Goal: Information Seeking & Learning: Check status

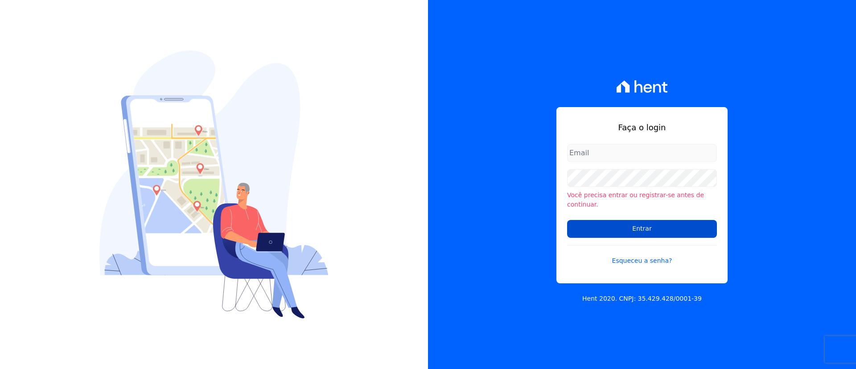
type input "[EMAIL_ADDRESS][DOMAIN_NAME]"
click at [683, 224] on input "Entrar" at bounding box center [642, 229] width 150 height 18
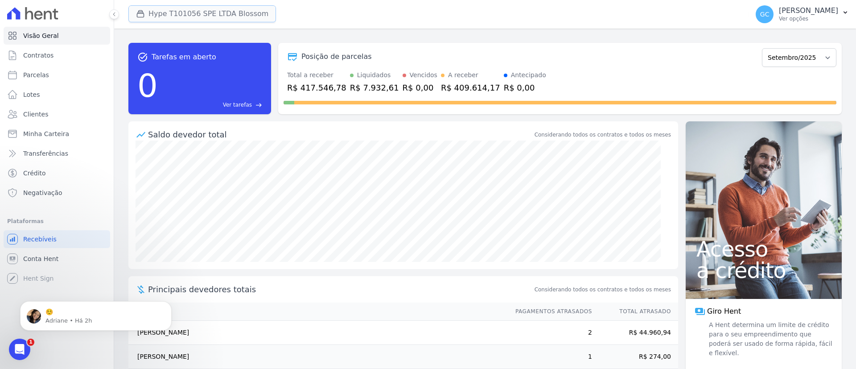
click at [165, 6] on button "Hype T101056 SPE LTDA Blossom" at bounding box center [202, 13] width 148 height 17
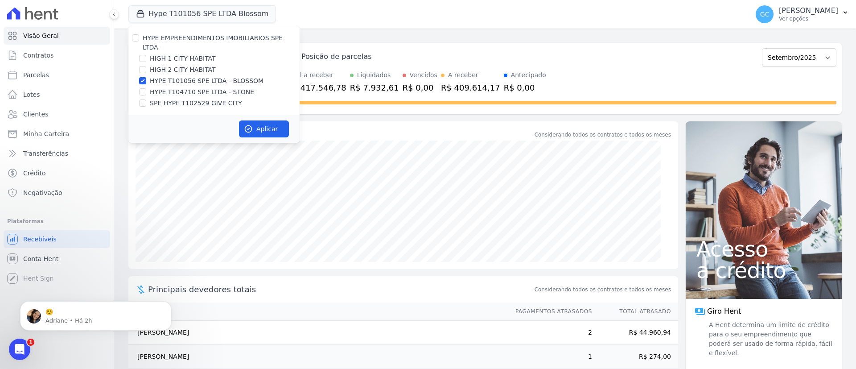
click at [131, 36] on div "HYPE EMPREENDIMENTOS IMOBILIARIOS SPE LTDA" at bounding box center [213, 42] width 171 height 19
click at [137, 37] on input "HYPE EMPREENDIMENTOS IMOBILIARIOS SPE LTDA" at bounding box center [135, 37] width 7 height 7
checkbox input "true"
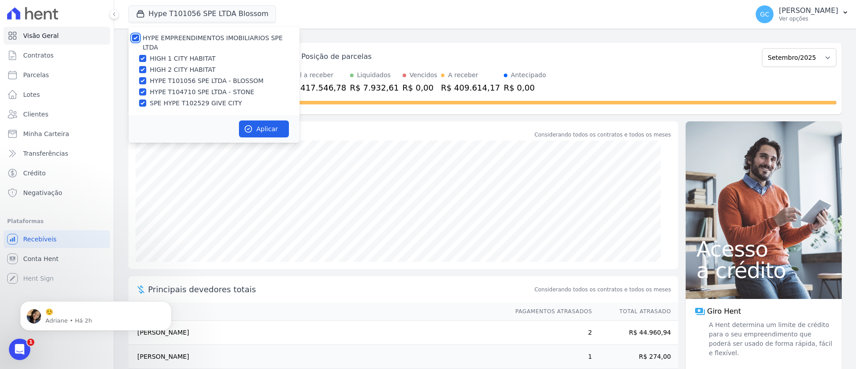
checkbox input "true"
click at [274, 120] on button "Aplicar" at bounding box center [264, 128] width 50 height 17
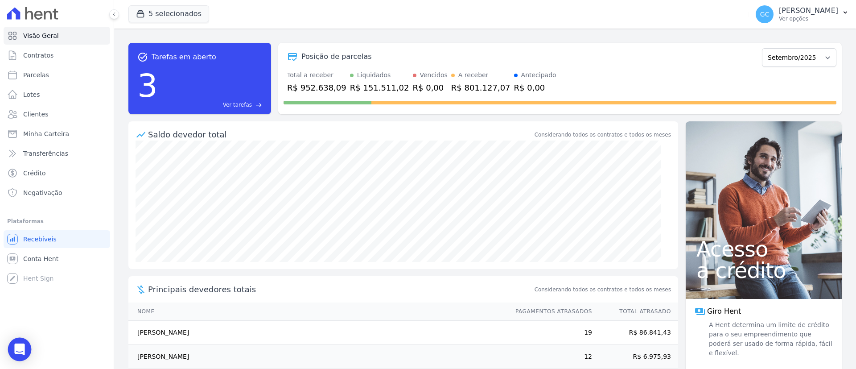
click at [12, 344] on div "Open Intercom Messenger" at bounding box center [20, 349] width 24 height 24
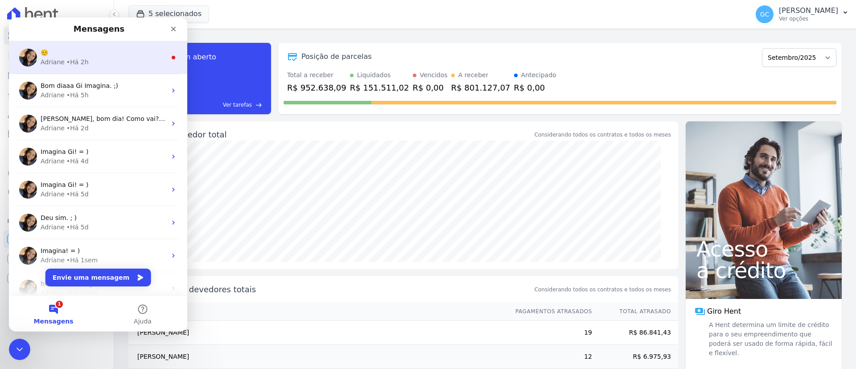
click at [89, 58] on div "Adriane • Há 2h" at bounding box center [104, 61] width 126 height 9
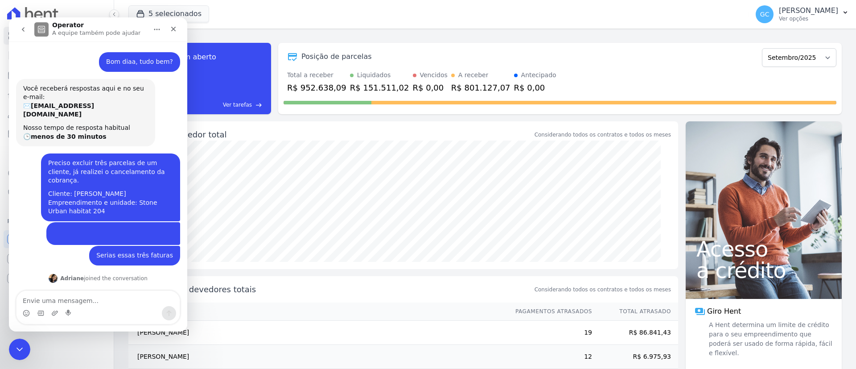
scroll to position [10, 0]
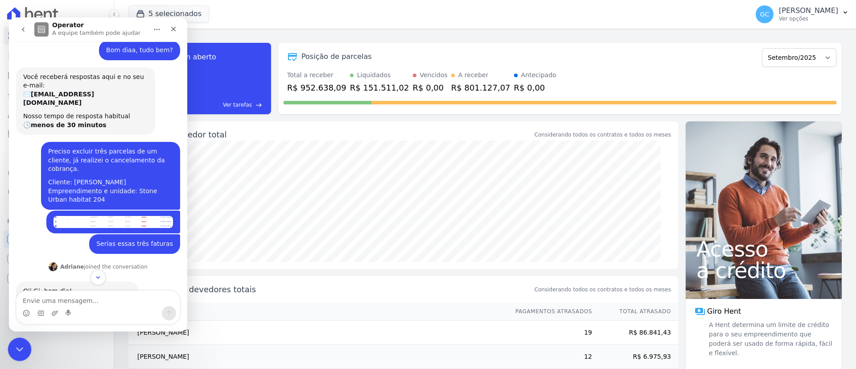
click at [13, 351] on icon "Encerramento do Messenger da Intercom" at bounding box center [18, 347] width 11 height 11
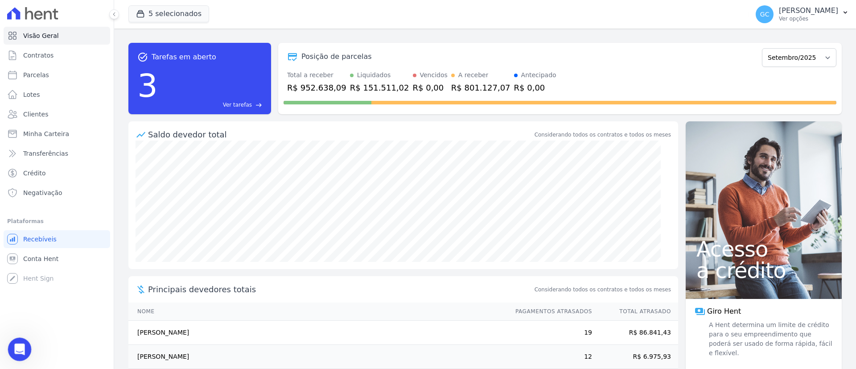
scroll to position [128, 0]
click at [561, 64] on div "Posição de parcelas Janeiro/2024 Fevereiro/2024 Março/2024 Abril/2024 Maio/2024…" at bounding box center [559, 56] width 553 height 21
click at [41, 78] on span "Parcelas" at bounding box center [36, 74] width 26 height 9
select select
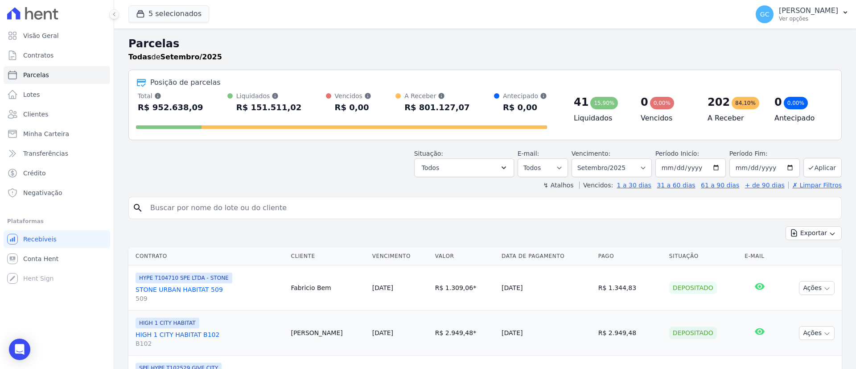
click at [266, 212] on input "search" at bounding box center [491, 208] width 693 height 18
paste input "[PERSON_NAME]"
type input "[PERSON_NAME]"
click at [611, 164] on select "Filtrar por período ──────── Todos os meses Janeiro/2024 Fevereiro/2024 Março/2…" at bounding box center [611, 167] width 80 height 19
select select "all"
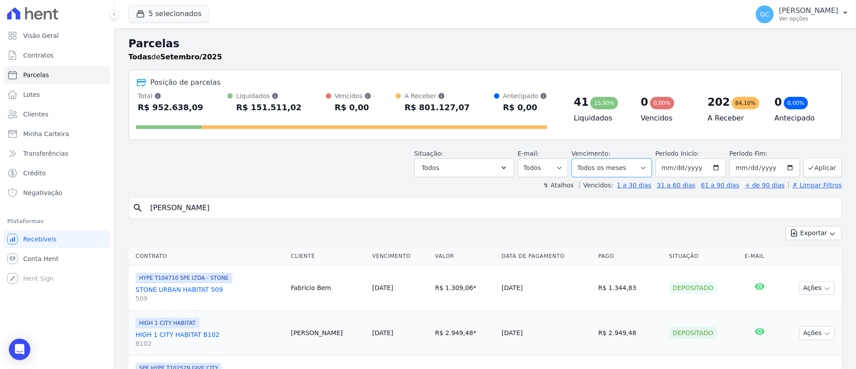
click at [574, 158] on select "Filtrar por período ──────── Todos os meses Janeiro/2024 Fevereiro/2024 Março/2…" at bounding box center [611, 167] width 80 height 19
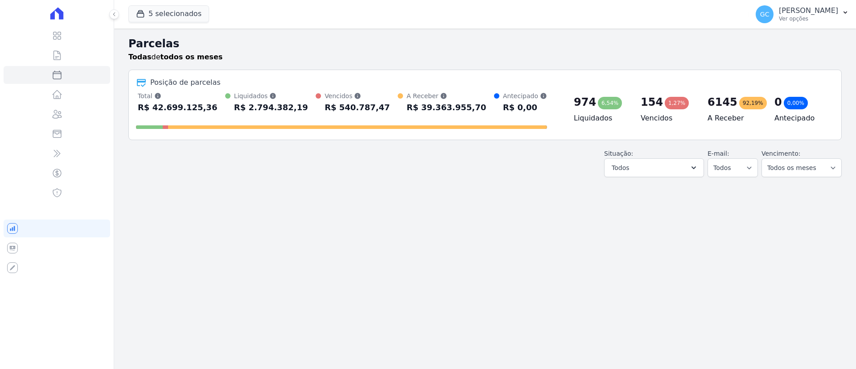
select select
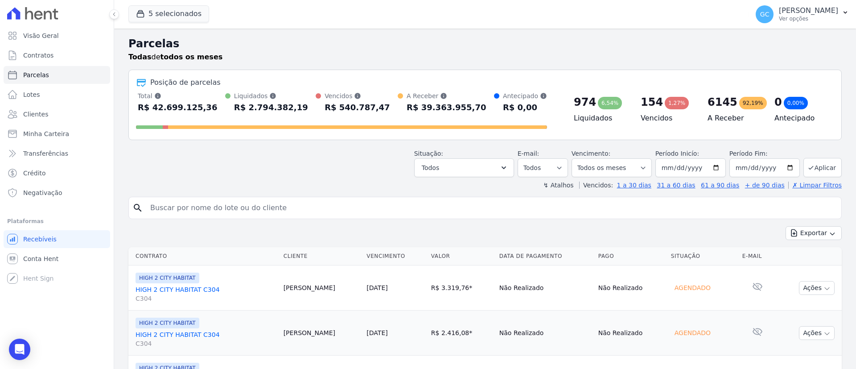
click at [272, 209] on input "search" at bounding box center [491, 208] width 693 height 18
paste input "[PERSON_NAME]"
type input "[PERSON_NAME]"
select select
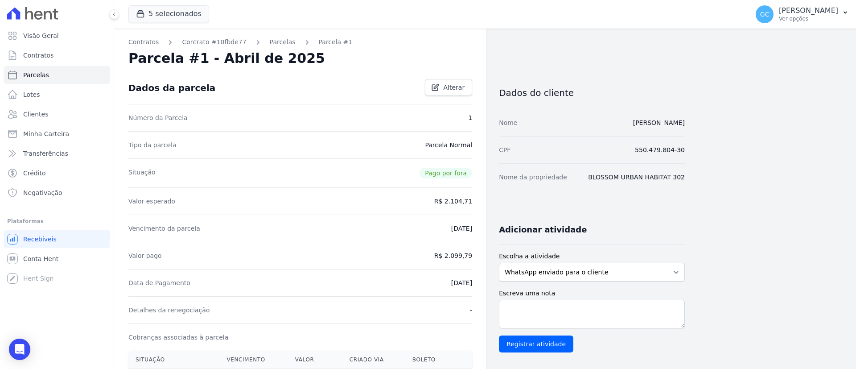
click at [268, 48] on div "Contratos Contrato #10fbde77 Parcelas Parcela #1 Parcela #1 - Abril de 2025 Dad…" at bounding box center [300, 351] width 372 height 645
click at [268, 47] on div "Contratos Contrato #10fbde77 Parcelas Parcela #1 Parcela #1 - Abril de 2025 Dad…" at bounding box center [300, 351] width 372 height 645
click at [270, 42] on link "Parcelas" at bounding box center [283, 41] width 26 height 9
